Goal: Information Seeking & Learning: Find specific fact

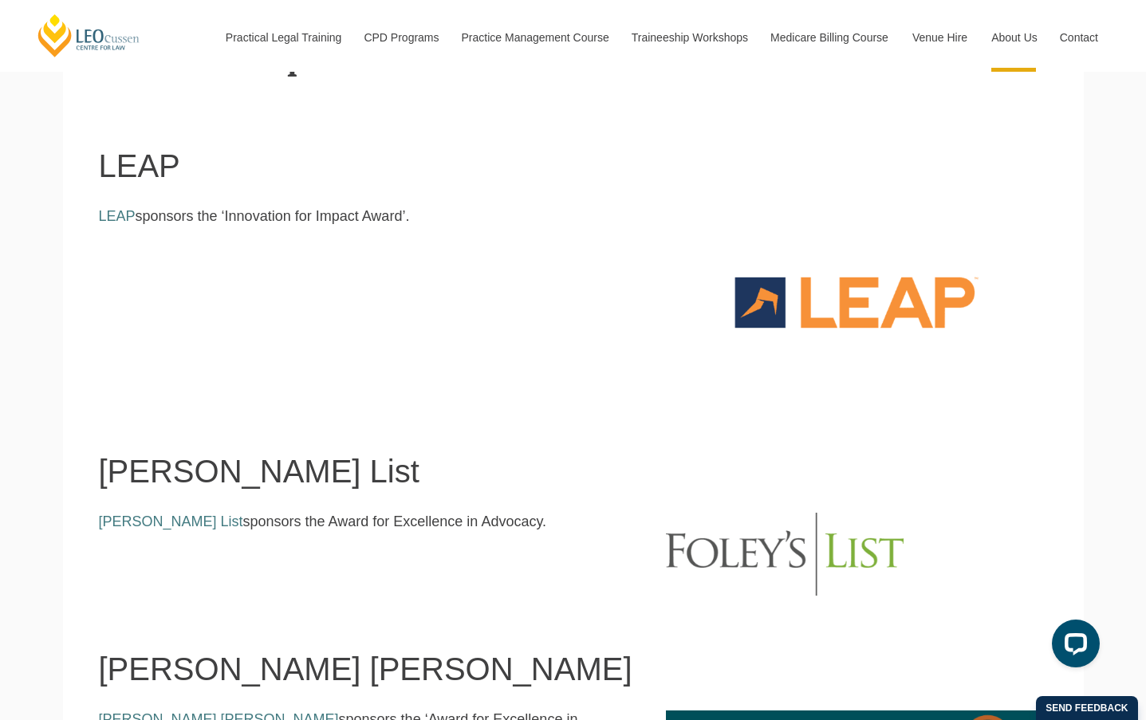
scroll to position [957, 0]
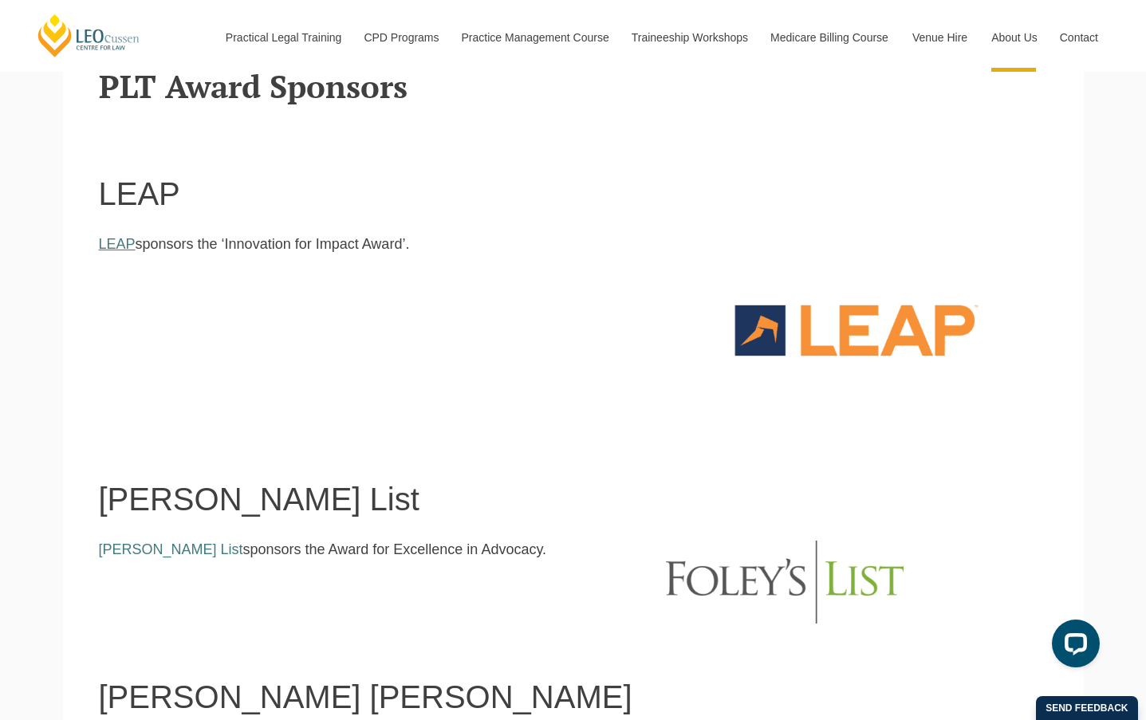
click at [124, 246] on link "LEAP" at bounding box center [117, 244] width 37 height 16
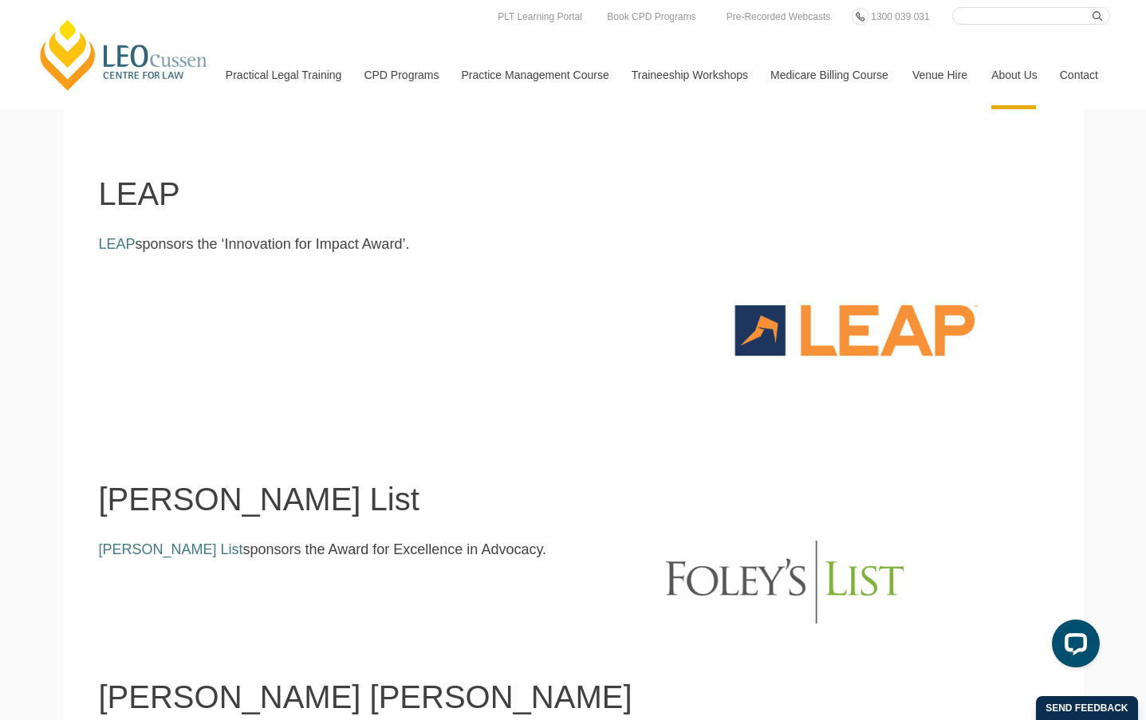
click at [770, 331] on img at bounding box center [856, 330] width 381 height 191
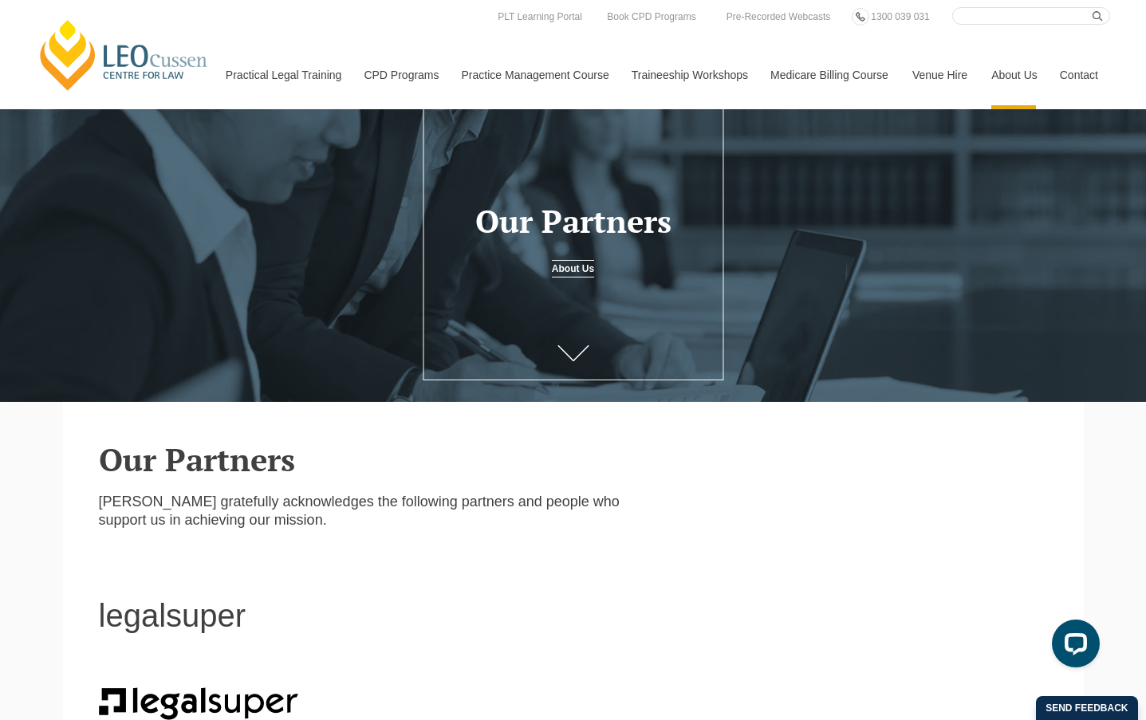
scroll to position [0, 0]
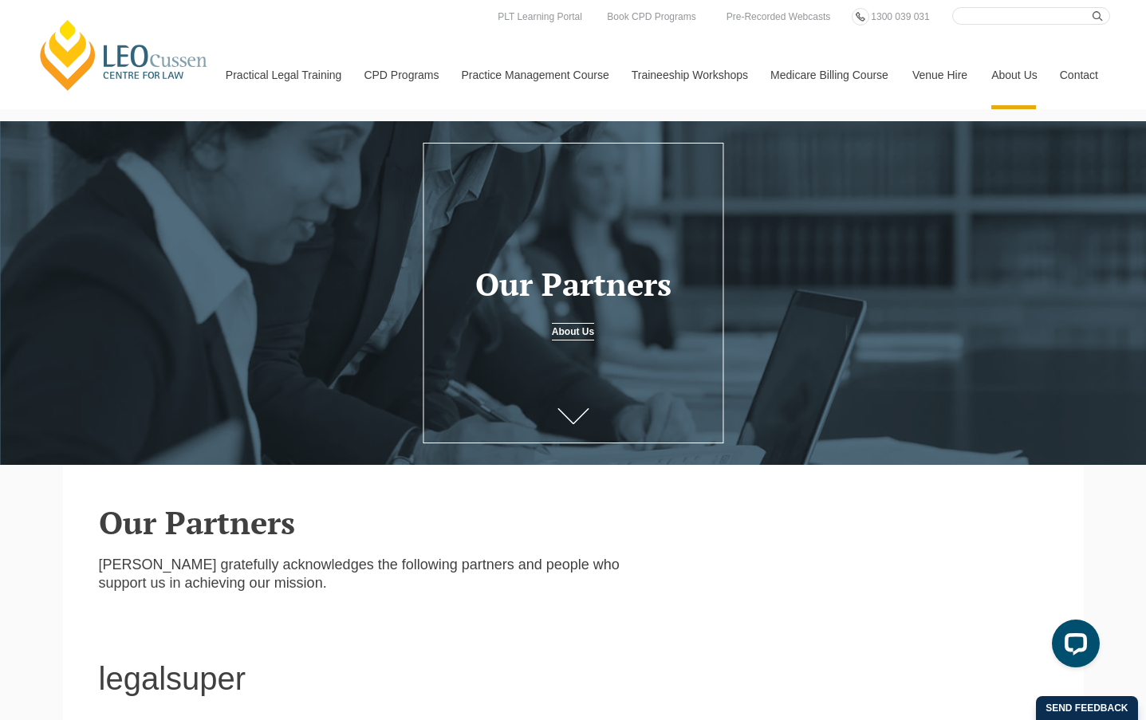
click at [991, 16] on input "Search here" at bounding box center [1031, 16] width 158 height 18
type input "innovation for impact award"
click at [1093, 7] on button "submit" at bounding box center [1102, 16] width 18 height 18
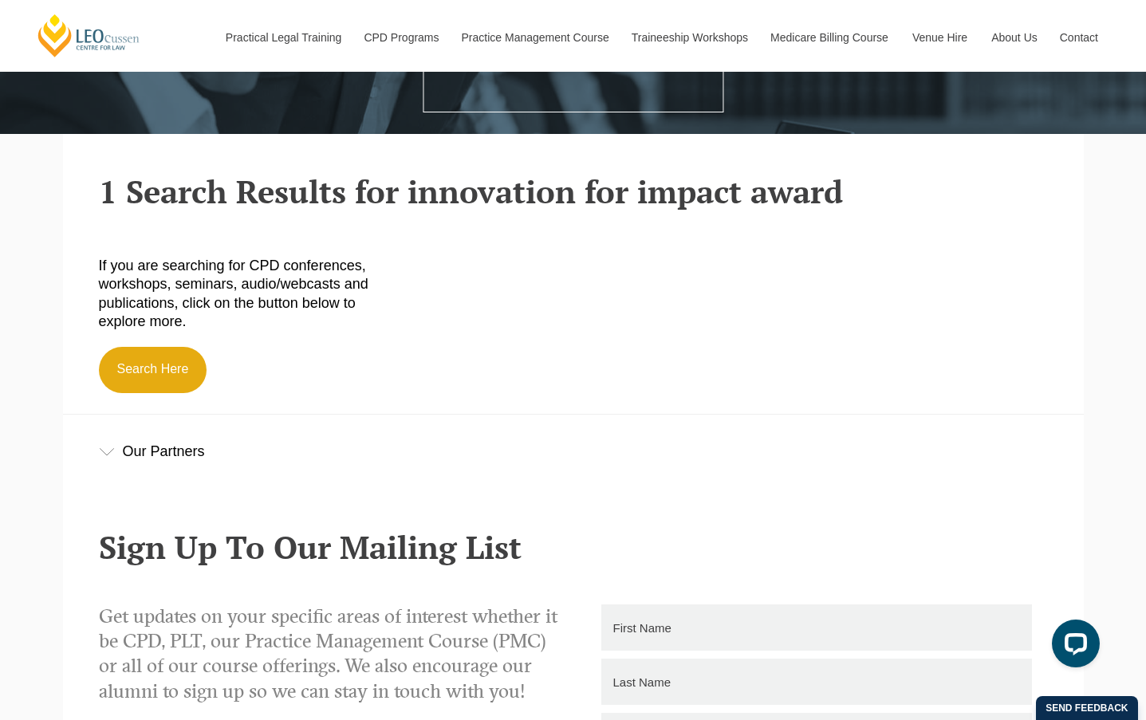
scroll to position [319, 0]
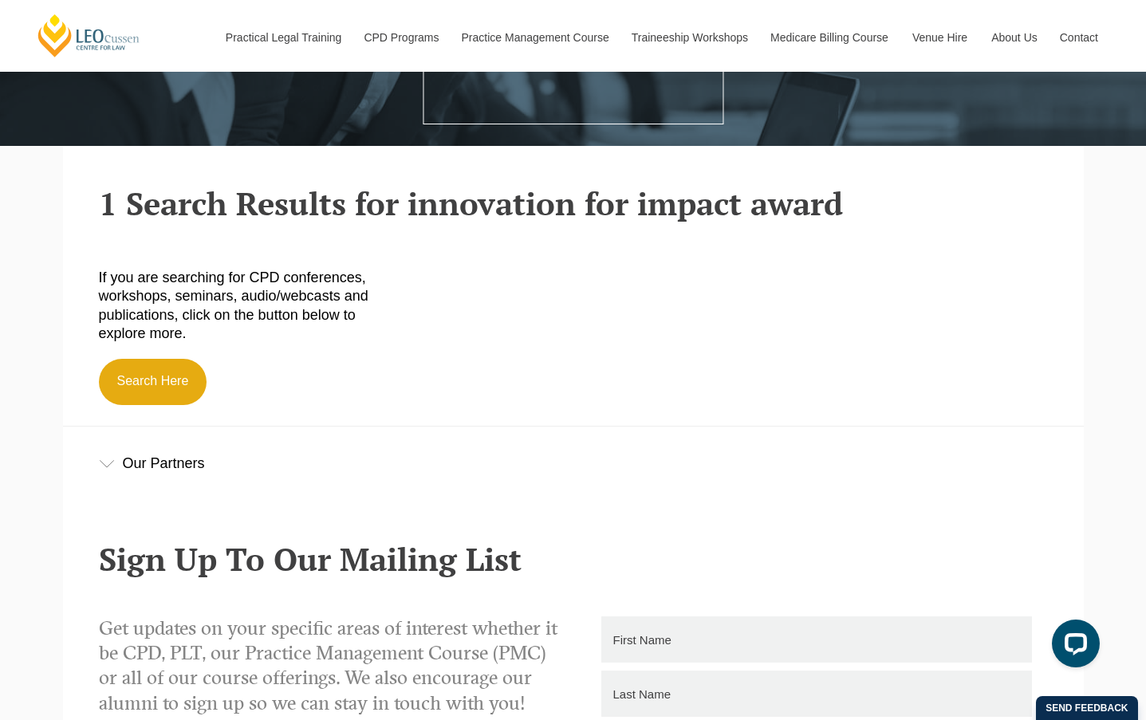
click at [152, 465] on div "Our Partners" at bounding box center [573, 464] width 1021 height 74
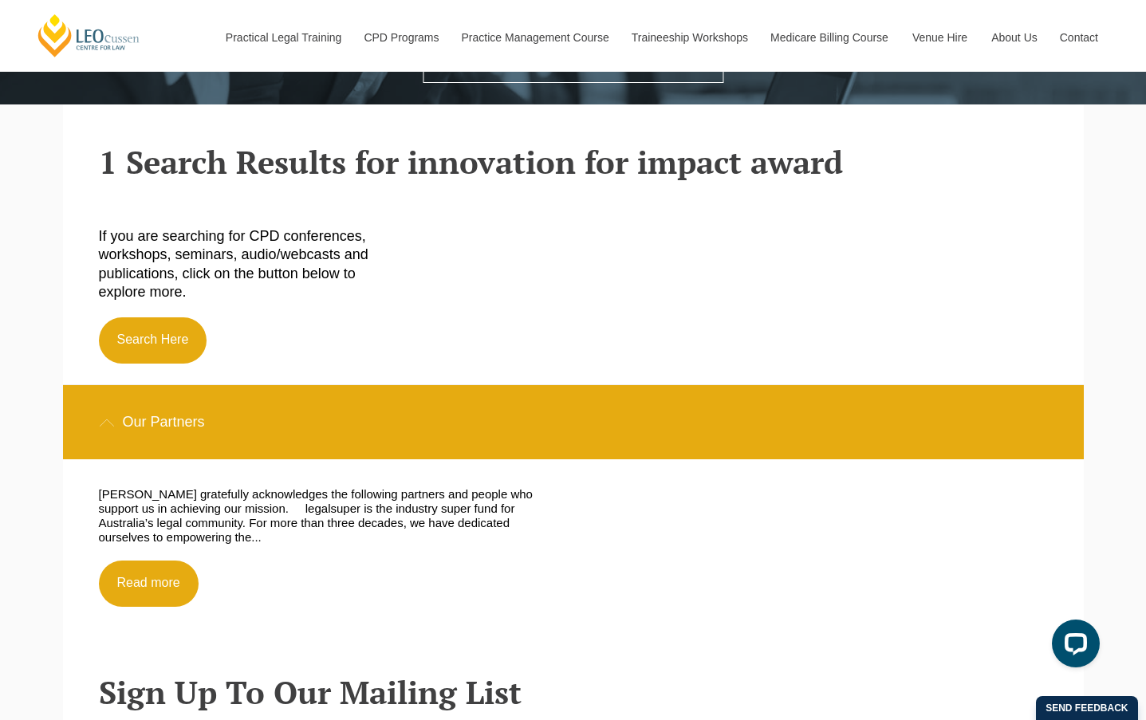
scroll to position [399, 0]
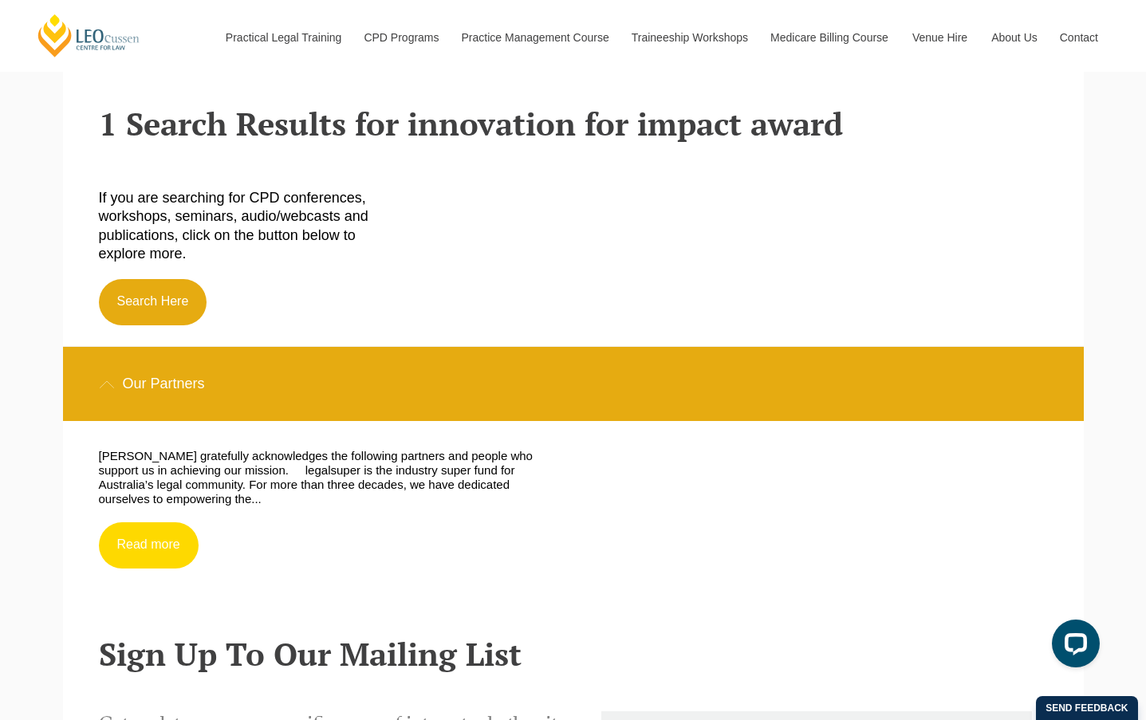
click at [125, 561] on link "Read more" at bounding box center [149, 545] width 100 height 46
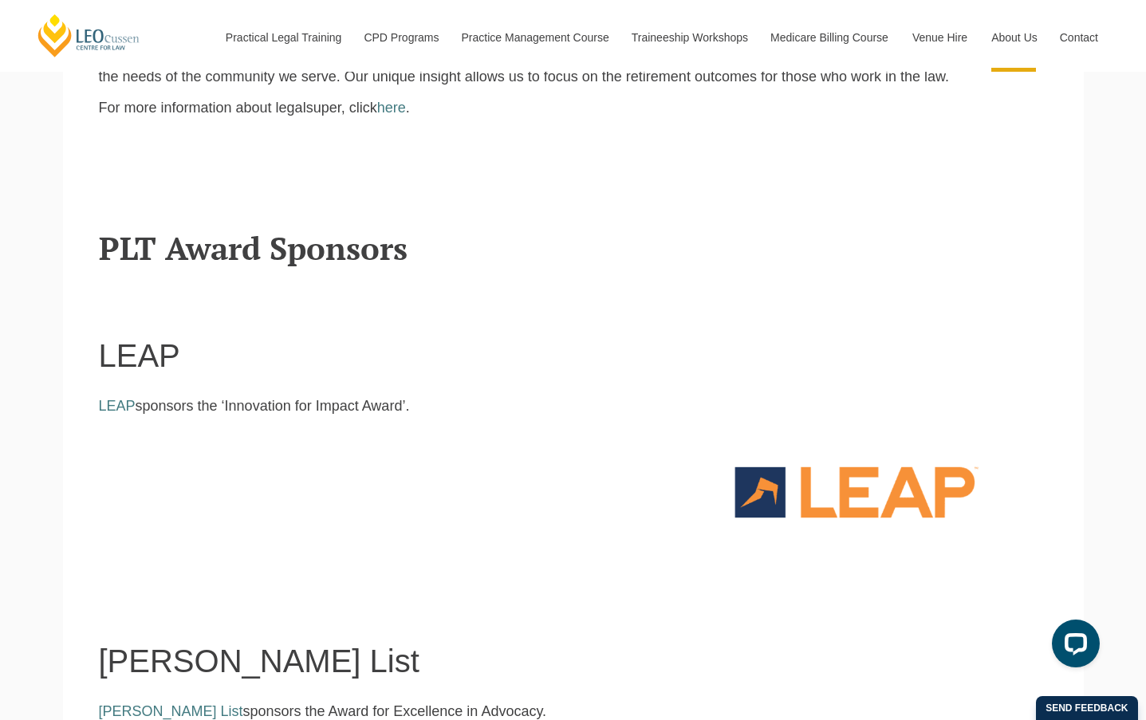
scroll to position [798, 0]
